Goal: Navigation & Orientation: Find specific page/section

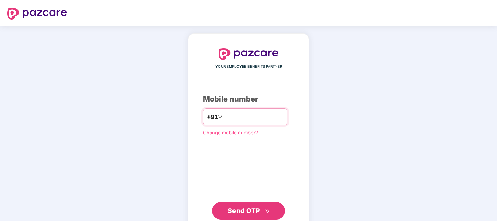
type input "**********"
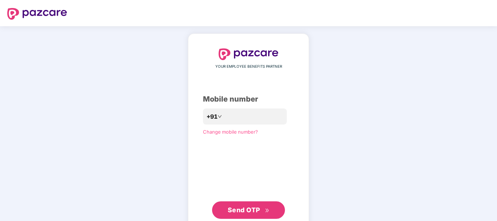
click at [245, 209] on span "Send OTP" at bounding box center [244, 210] width 32 height 8
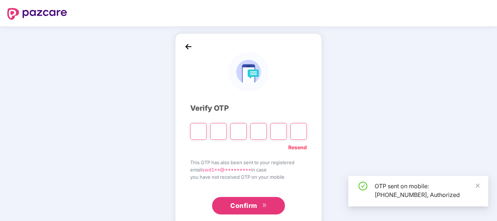
click at [201, 128] on input "Please enter verification code. Digit 1" at bounding box center [198, 131] width 16 height 17
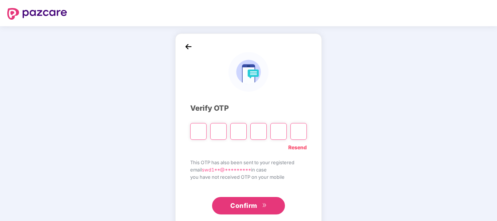
type input "*"
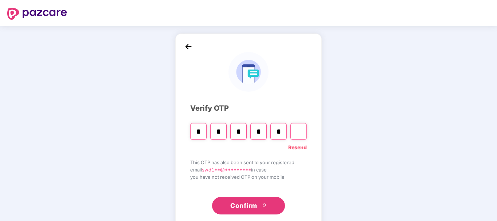
type input "*"
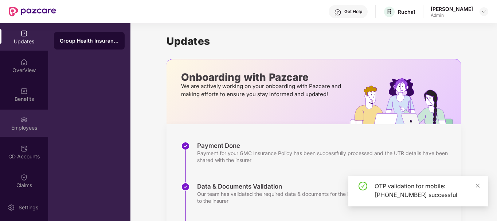
click at [27, 120] on div "Employees" at bounding box center [24, 123] width 48 height 27
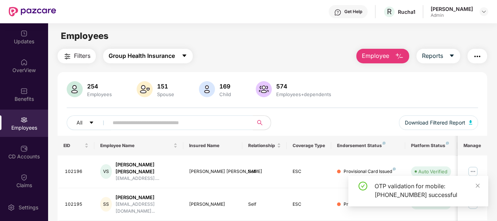
click at [132, 56] on span "Group Health Insurance" at bounding box center [142, 55] width 66 height 9
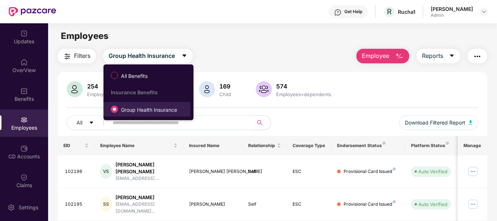
click at [134, 111] on span "Group Health Insurance" at bounding box center [149, 110] width 62 height 8
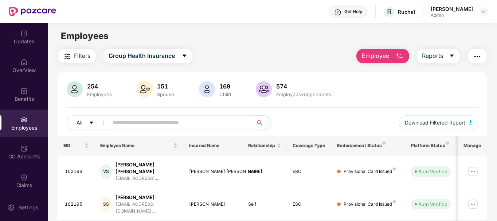
click at [94, 126] on button "All" at bounding box center [89, 123] width 44 height 15
click at [247, 39] on div "Employees" at bounding box center [272, 36] width 449 height 14
click at [457, 54] on button "Reports" at bounding box center [439, 56] width 44 height 15
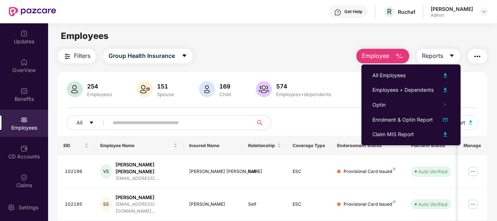
click at [284, 35] on div "Employees" at bounding box center [272, 36] width 449 height 14
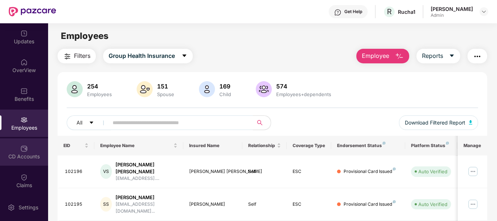
click at [22, 148] on img at bounding box center [23, 148] width 7 height 7
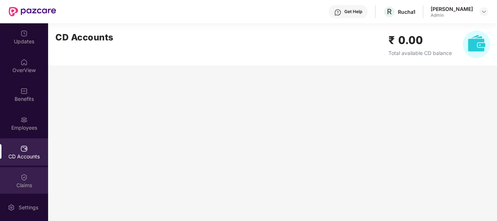
click at [20, 177] on img at bounding box center [23, 177] width 7 height 7
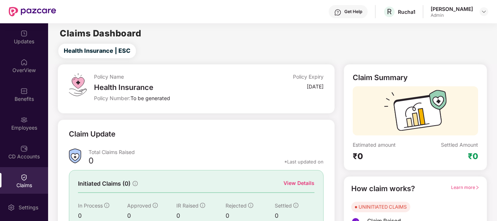
scroll to position [64, 0]
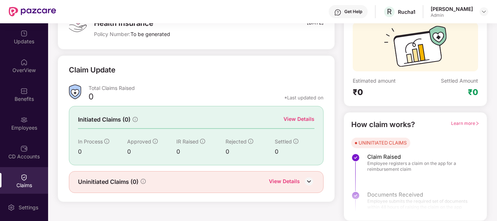
click at [215, 180] on div "Uninitiated Claims (0) View Details" at bounding box center [196, 181] width 236 height 9
click at [25, 64] on img at bounding box center [23, 62] width 7 height 7
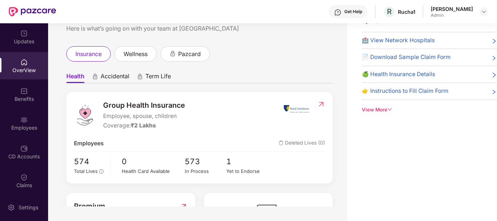
scroll to position [71, 0]
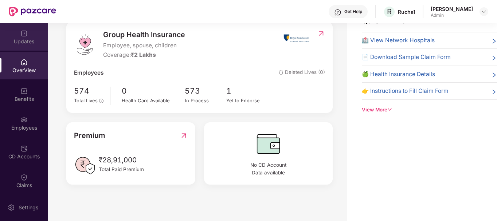
click at [21, 35] on img at bounding box center [23, 33] width 7 height 7
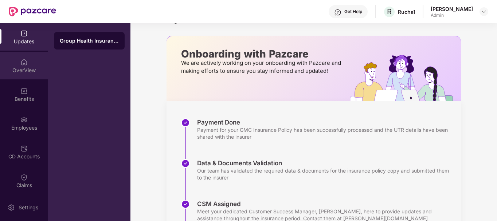
click at [27, 65] on div "OverView" at bounding box center [24, 65] width 48 height 27
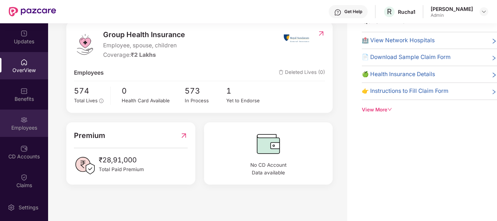
click at [25, 128] on div "Employees" at bounding box center [24, 127] width 48 height 7
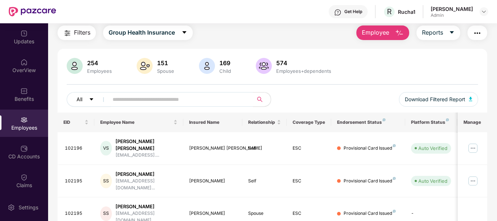
click at [91, 102] on span "caret-down" at bounding box center [91, 100] width 5 height 6
drag, startPoint x: 112, startPoint y: 51, endPoint x: 68, endPoint y: 33, distance: 47.9
click at [68, 33] on img "button" at bounding box center [67, 33] width 9 height 9
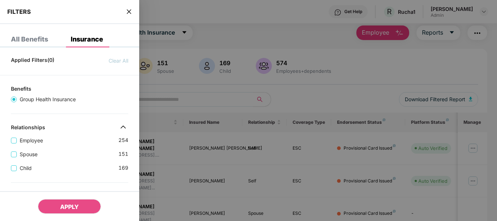
click at [196, 9] on div at bounding box center [248, 110] width 497 height 221
click at [129, 13] on icon "close" at bounding box center [129, 12] width 6 height 6
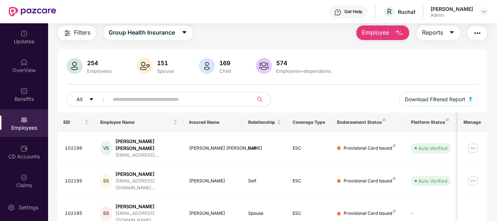
click at [347, 11] on div "Get Help" at bounding box center [353, 12] width 18 height 6
click at [224, 12] on div "Get Help R Rucha1 [PERSON_NAME] Admin" at bounding box center [272, 11] width 432 height 23
click at [23, 38] on div "Updates" at bounding box center [24, 41] width 48 height 7
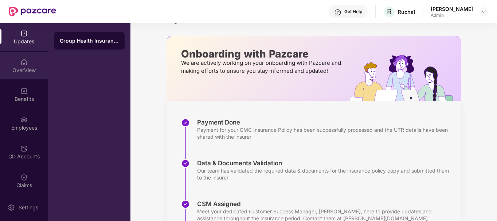
click at [33, 65] on div "OverView" at bounding box center [24, 65] width 48 height 27
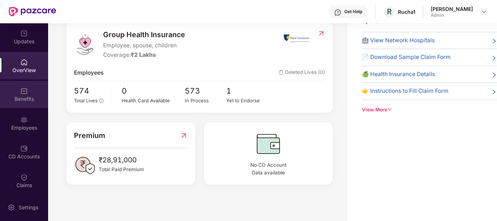
click at [27, 96] on div "Benefits" at bounding box center [24, 98] width 48 height 7
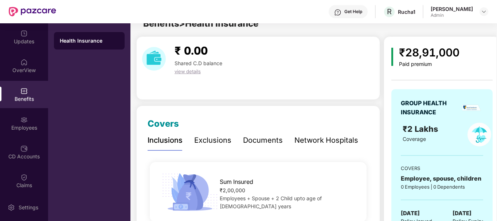
scroll to position [23, 0]
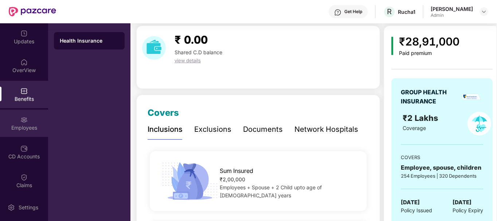
click at [23, 118] on img at bounding box center [23, 119] width 7 height 7
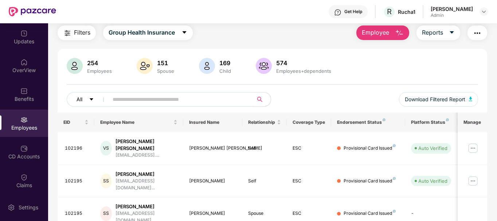
click at [91, 100] on icon "caret-down" at bounding box center [92, 99] width 4 height 2
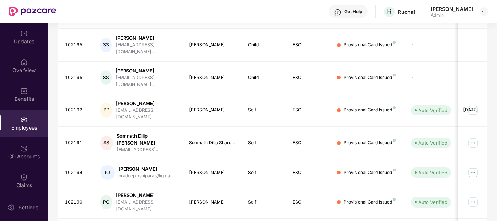
scroll to position [227, 0]
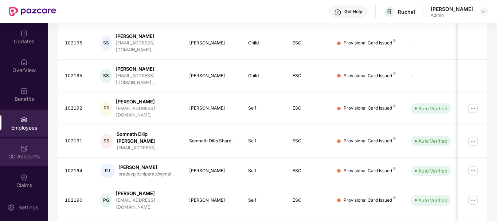
click at [30, 148] on div "CD Accounts" at bounding box center [24, 151] width 48 height 27
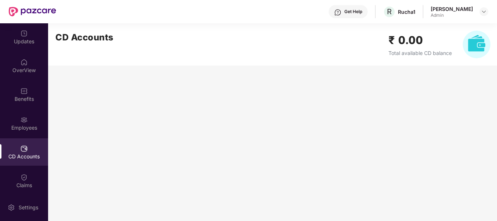
scroll to position [0, 0]
click at [26, 182] on div "Claims" at bounding box center [24, 185] width 48 height 7
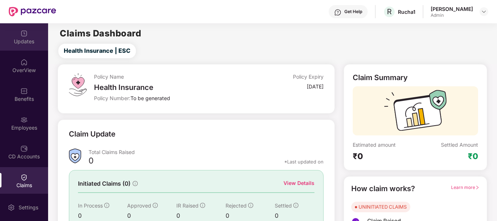
click at [27, 39] on div "Updates" at bounding box center [24, 41] width 48 height 7
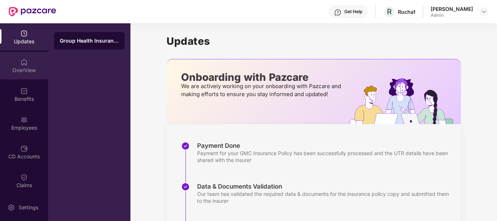
click at [23, 64] on img at bounding box center [23, 62] width 7 height 7
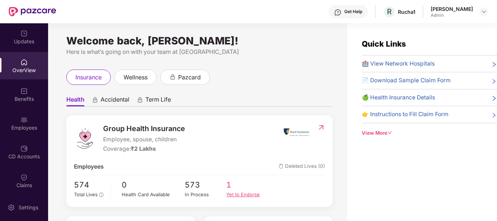
click at [238, 196] on div "Yet to Endorse" at bounding box center [247, 195] width 42 height 8
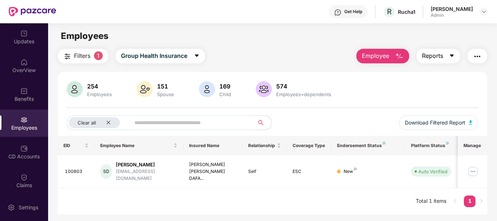
click at [453, 55] on icon "caret-down" at bounding box center [452, 56] width 4 height 3
click at [480, 57] on img "button" at bounding box center [477, 56] width 9 height 9
click at [24, 32] on img at bounding box center [23, 33] width 7 height 7
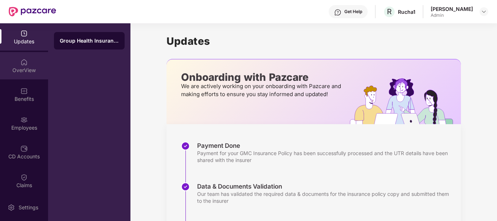
click at [21, 74] on div "OverView" at bounding box center [24, 70] width 48 height 7
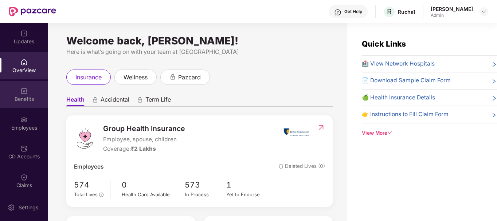
click at [22, 98] on div "Benefits" at bounding box center [24, 98] width 48 height 7
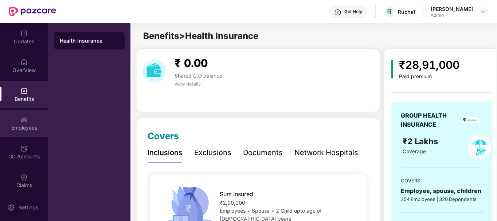
click at [28, 127] on div "Employees" at bounding box center [24, 127] width 48 height 7
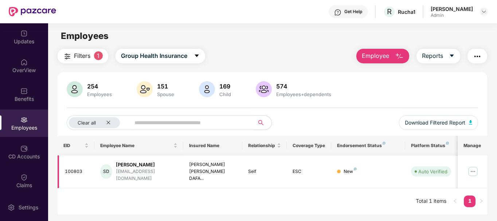
click at [77, 171] on div "100803" at bounding box center [77, 171] width 24 height 7
click at [109, 122] on icon "close" at bounding box center [109, 123] width 4 height 4
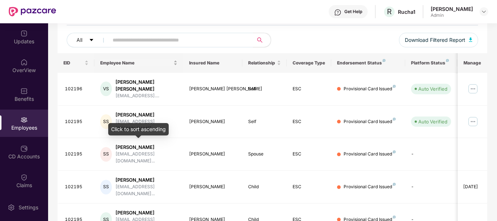
scroll to position [83, 0]
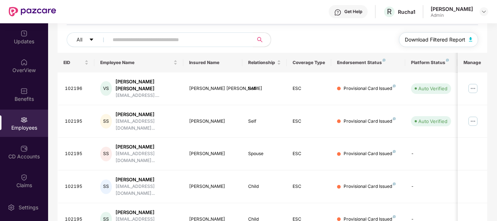
click at [472, 39] on img "button" at bounding box center [471, 39] width 4 height 4
